Goal: Task Accomplishment & Management: Complete application form

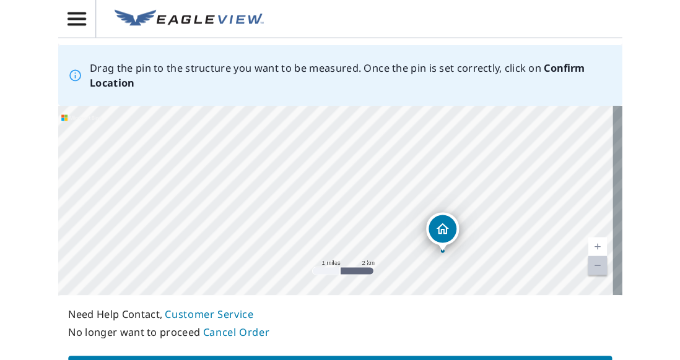
scroll to position [158, 0]
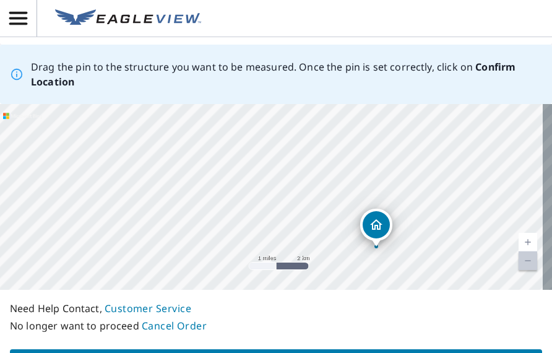
click at [386, 134] on div "125 AC S7 T27 R29 JASPER CO SARCOXIE, MO 64862-7178" at bounding box center [276, 197] width 552 height 186
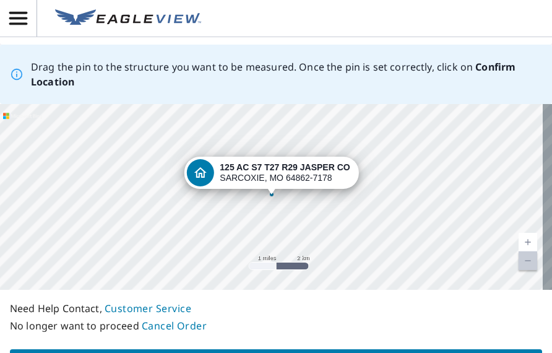
click at [386, 135] on div "125 AC S7 T27 R29 JASPER CO SARCOXIE, MO 64862-7178" at bounding box center [276, 197] width 552 height 186
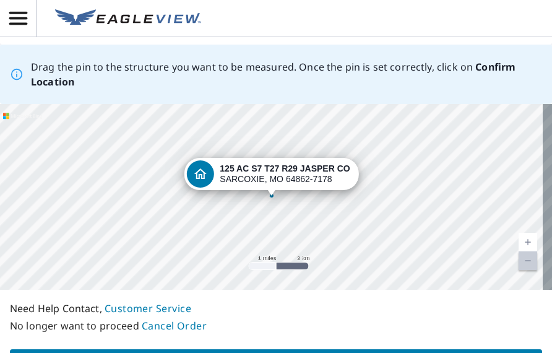
click at [392, 163] on div "125 AC S7 T27 R29 JASPER CO SARCOXIE, MO 64862-7178" at bounding box center [276, 197] width 552 height 186
click at [393, 164] on div "125 AC S7 T27 R29 JASPER CO SARCOXIE, MO 64862-7178" at bounding box center [276, 197] width 552 height 186
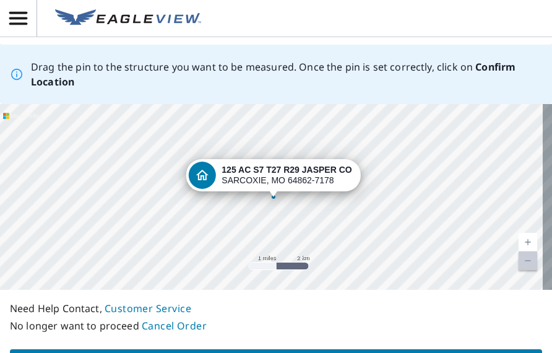
click at [519, 263] on link "Current Level 12, Zoom Out Disabled" at bounding box center [528, 260] width 19 height 19
click at [522, 247] on link "Current Level 12, Zoom In" at bounding box center [528, 242] width 19 height 19
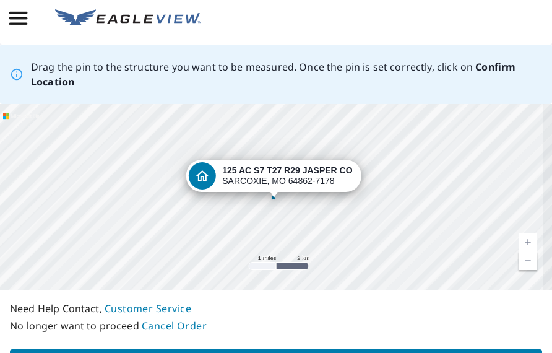
click at [522, 247] on link "Current Level 12, Zoom In" at bounding box center [528, 242] width 19 height 19
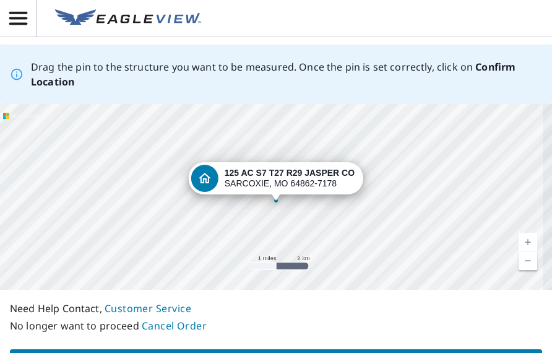
click at [522, 247] on link "Current Level 12.883043853654152, Zoom In" at bounding box center [528, 242] width 19 height 19
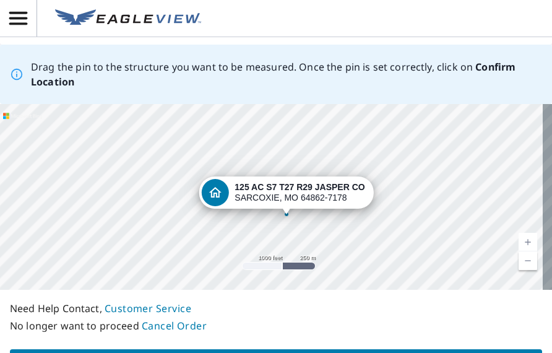
click at [406, 219] on div "125 AC S7 T27 R29 JASPER CO SARCOXIE, MO 64862-7178" at bounding box center [276, 197] width 552 height 186
click at [151, 131] on div "125 AC S7 T27 R29 JASPER CO SARCOXIE, MO 64862-7178" at bounding box center [276, 197] width 552 height 186
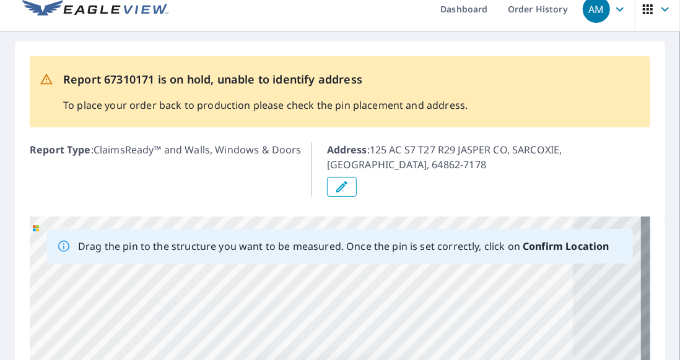
scroll to position [14, 0]
click at [342, 178] on button "button" at bounding box center [342, 187] width 30 height 20
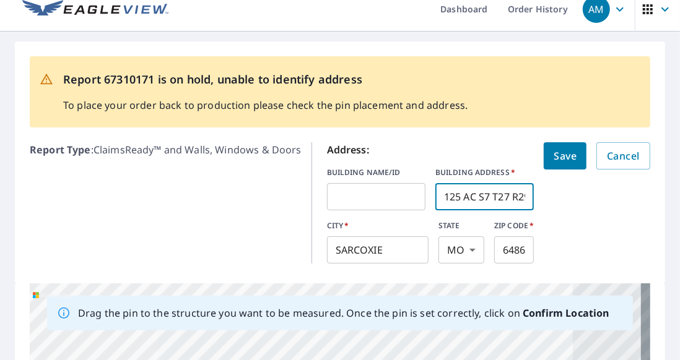
scroll to position [0, 62]
drag, startPoint x: 437, startPoint y: 201, endPoint x: 548, endPoint y: 196, distance: 111.6
click at [548, 196] on form "Address: BUILDING NAME/ID ​ BUILDING ADDRESS   * [STREET_ADDRESS] ​ CITY   * SA…" at bounding box center [488, 202] width 323 height 121
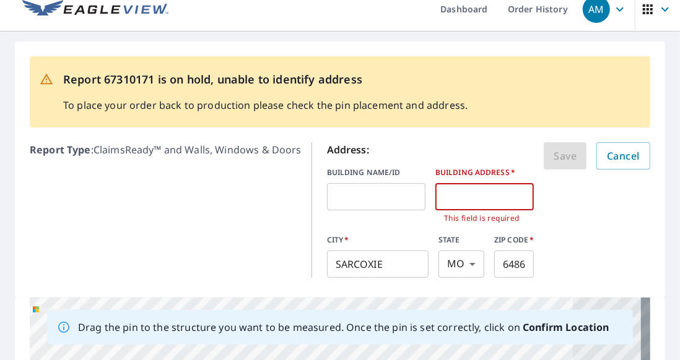
paste input "[STREET_ADDRESS]"
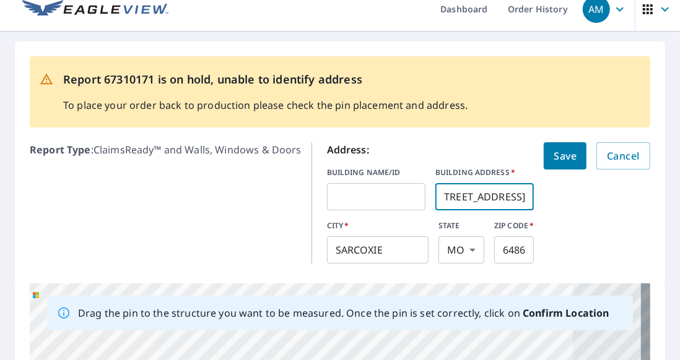
scroll to position [0, 30]
type input "[STREET_ADDRESS]"
click at [552, 160] on span "Save" at bounding box center [565, 155] width 23 height 17
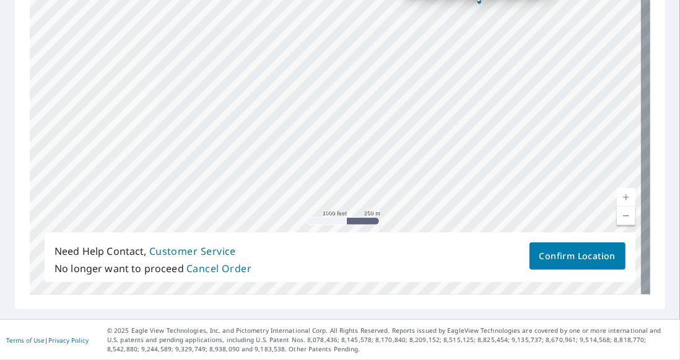
scroll to position [298, 0]
click at [552, 264] on span "Confirm Location" at bounding box center [577, 256] width 76 height 15
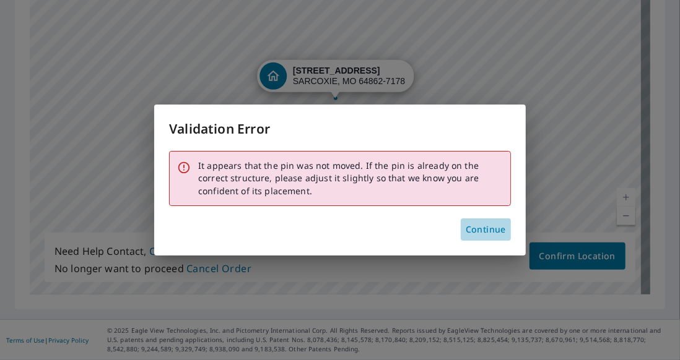
click at [475, 222] on span "Continue" at bounding box center [486, 229] width 40 height 15
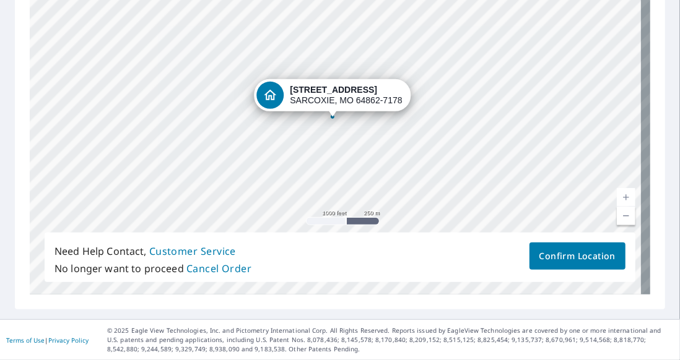
drag, startPoint x: 326, startPoint y: 94, endPoint x: 323, endPoint y: 113, distance: 18.8
click at [323, 113] on div "[STREET_ADDRESS]" at bounding box center [340, 100] width 621 height 388
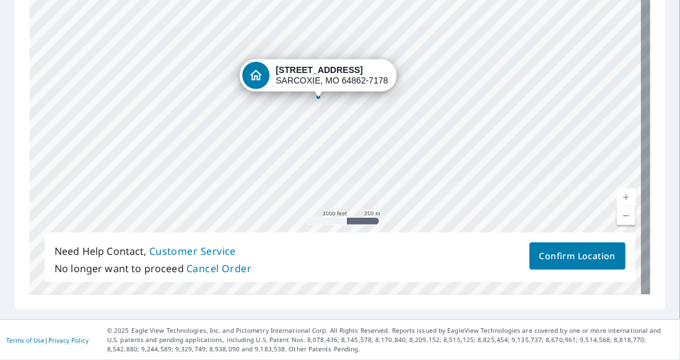
drag, startPoint x: 325, startPoint y: 97, endPoint x: 269, endPoint y: 87, distance: 57.1
click at [269, 87] on div "[STREET_ADDRESS]" at bounding box center [340, 100] width 621 height 388
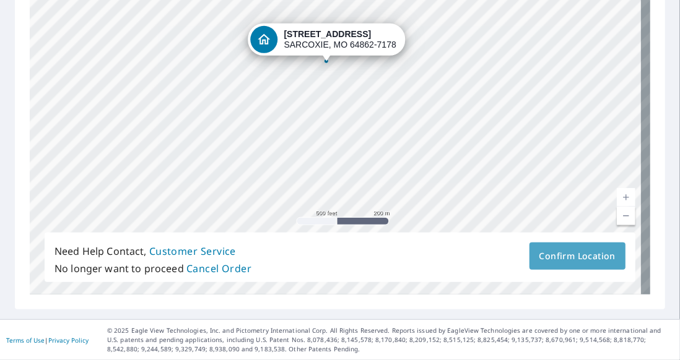
click at [544, 258] on button "Confirm Location" at bounding box center [578, 256] width 96 height 27
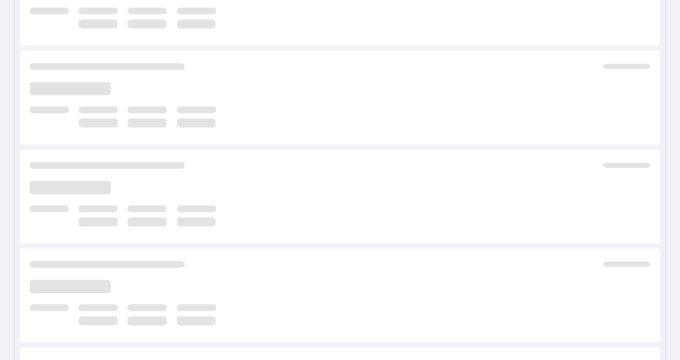
scroll to position [123, 0]
